Goal: Check status

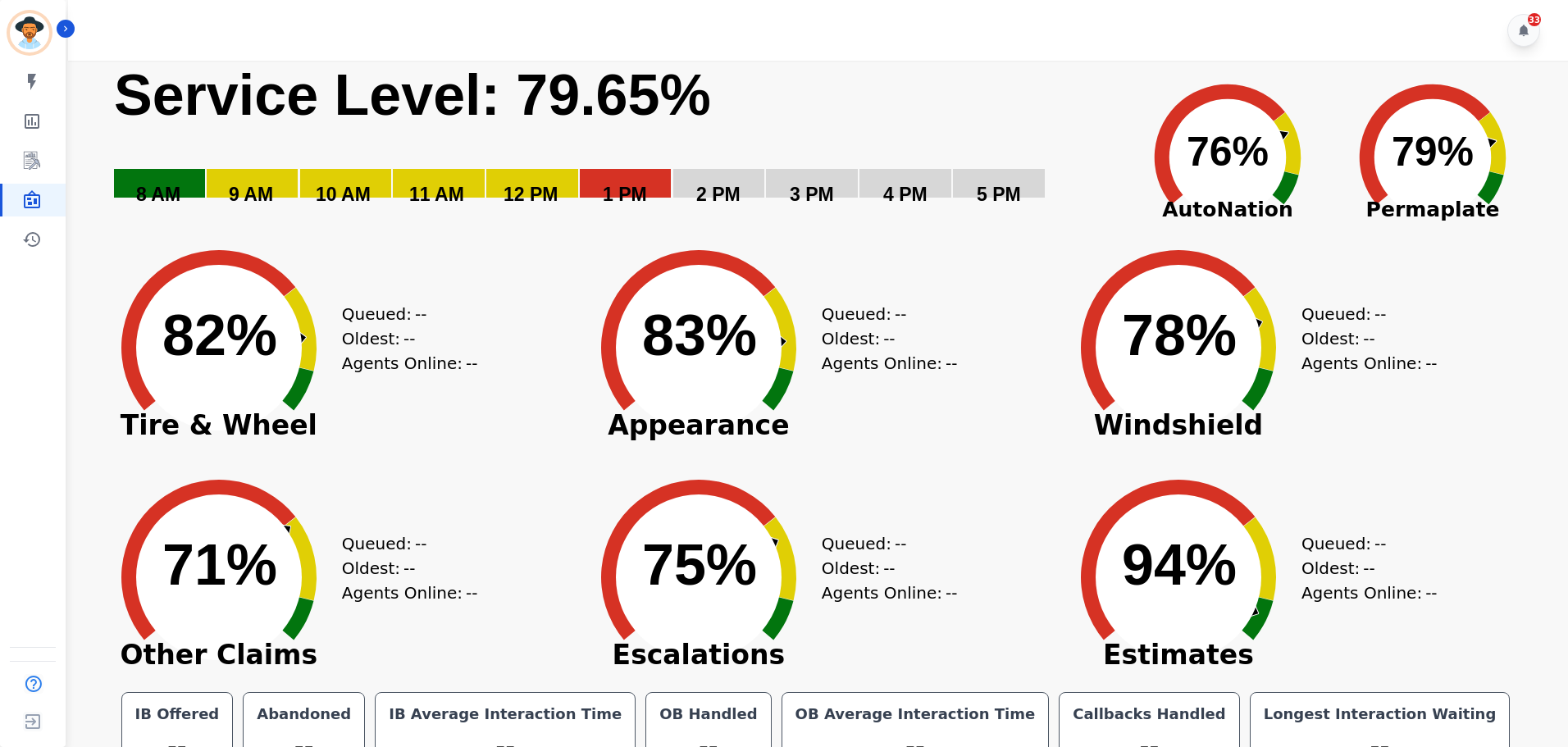
drag, startPoint x: 736, startPoint y: 156, endPoint x: 1144, endPoint y: 61, distance: 418.9
click at [225, 491] on div "Created with Highcharts 10.3.3 Service Level: 79.65% 5 PM 4 PM 3 PM 2 PM 1 PM 1…" at bounding box center [816, 467] width 1439 height 814
